Goal: Find specific page/section

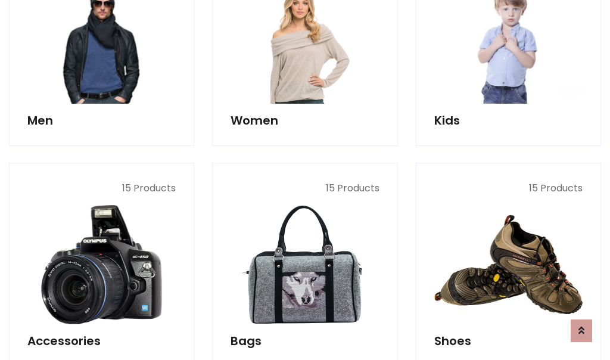
scroll to position [399, 0]
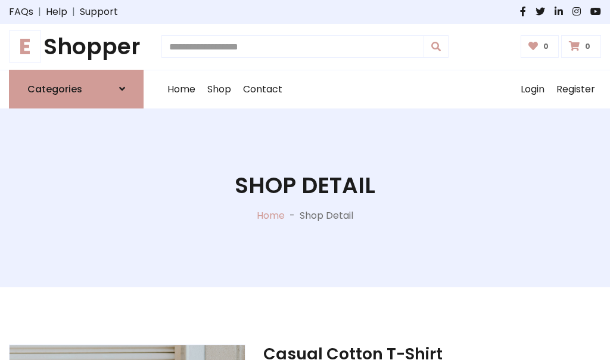
click at [76, 46] on h1 "E Shopper" at bounding box center [76, 46] width 135 height 27
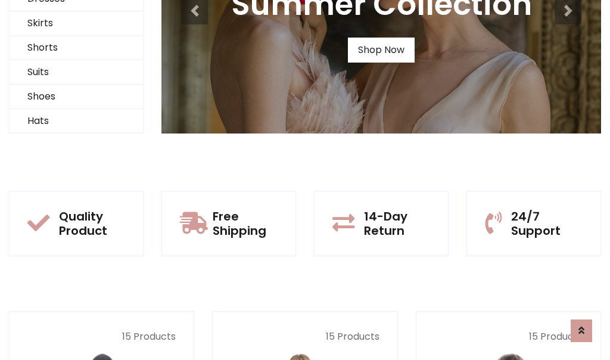
scroll to position [115, 0]
